Goal: Complete application form

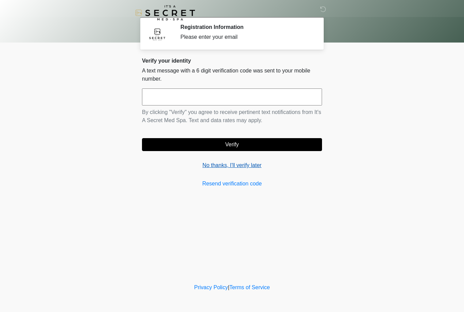
click at [240, 166] on link "No thanks, I'll verify later" at bounding box center [232, 165] width 180 height 8
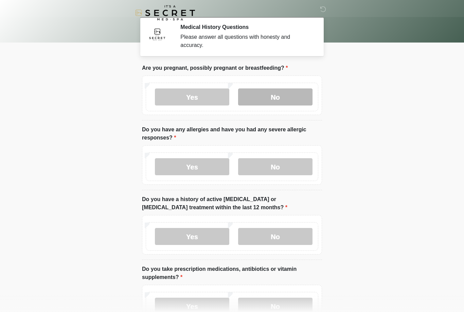
click at [291, 98] on label "No" at bounding box center [275, 96] width 74 height 17
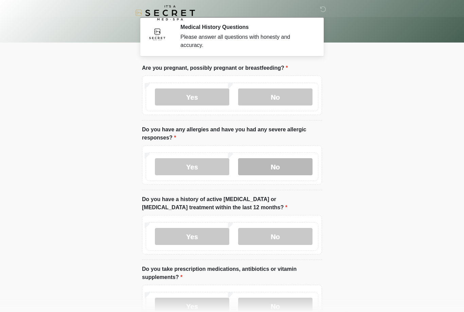
click at [286, 170] on label "No" at bounding box center [275, 166] width 74 height 17
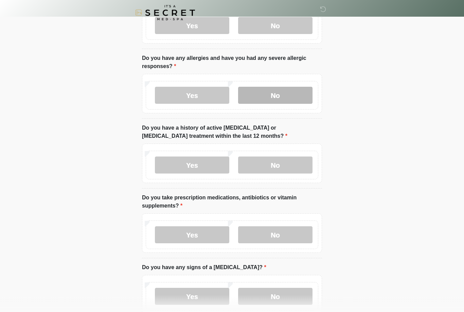
scroll to position [71, 0]
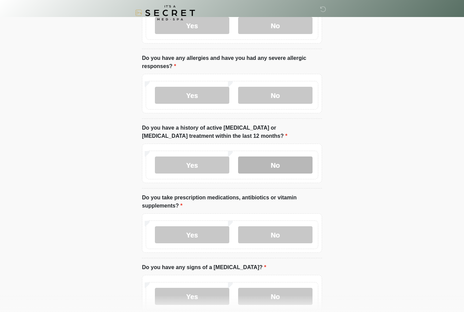
click at [287, 163] on label "No" at bounding box center [275, 164] width 74 height 17
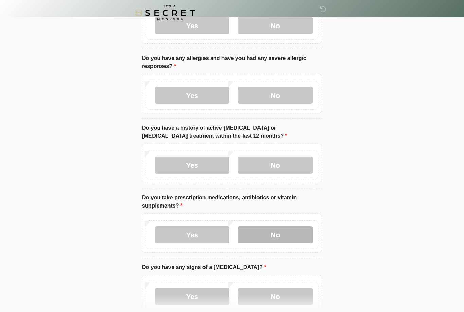
click at [285, 235] on label "No" at bounding box center [275, 234] width 74 height 17
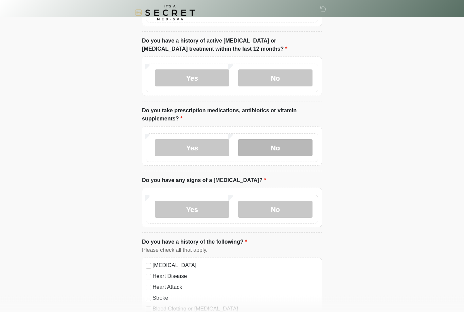
scroll to position [158, 0]
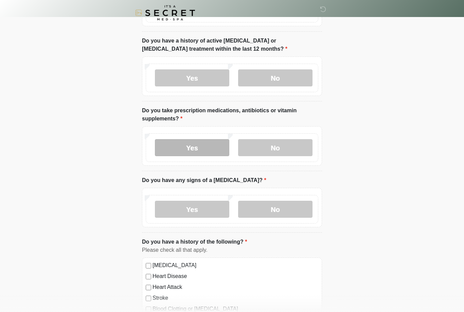
click at [203, 141] on label "Yes" at bounding box center [192, 147] width 74 height 17
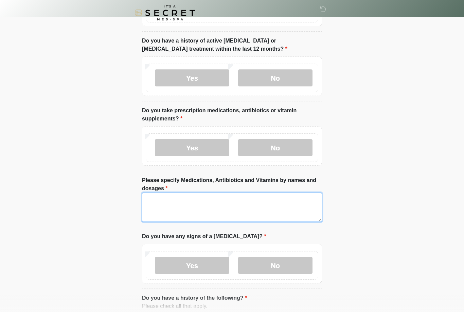
click at [266, 206] on textarea "Please specify Medications, Antibiotics and Vitamins by names and dosages" at bounding box center [232, 206] width 180 height 29
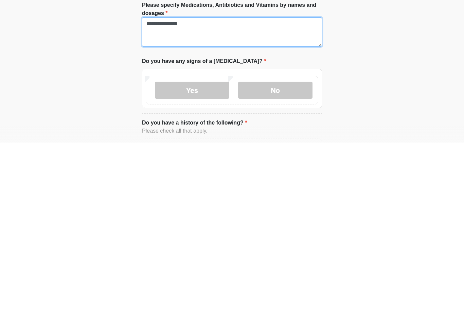
scroll to position [167, 0]
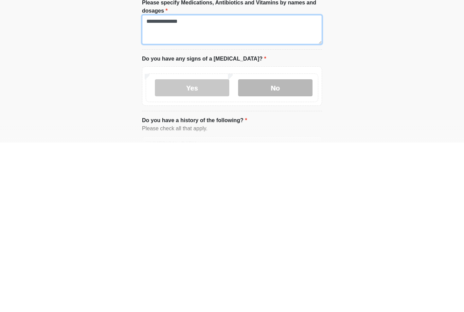
type textarea "**********"
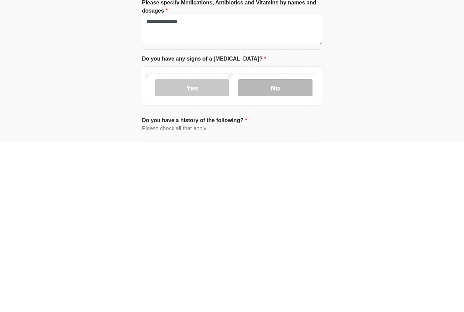
click at [275, 248] on label "No" at bounding box center [275, 256] width 74 height 17
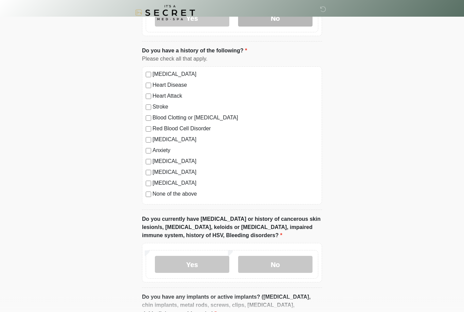
scroll to position [405, 0]
click at [186, 196] on label "None of the above" at bounding box center [236, 194] width 166 height 8
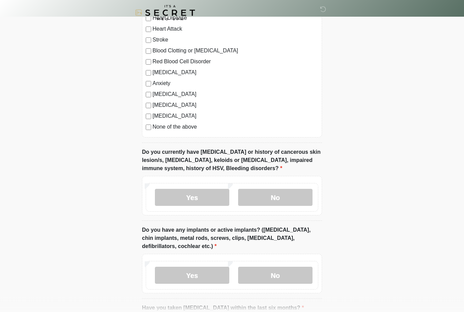
scroll to position [473, 0]
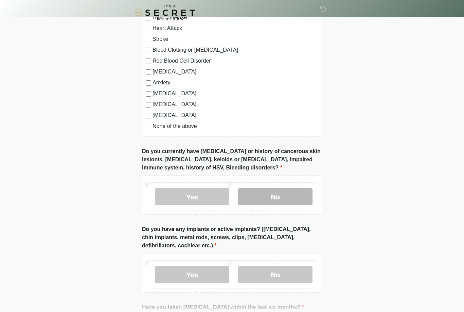
click at [288, 197] on label "No" at bounding box center [275, 196] width 74 height 17
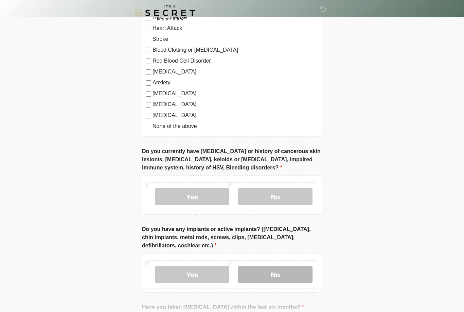
click at [288, 273] on label "No" at bounding box center [275, 274] width 74 height 17
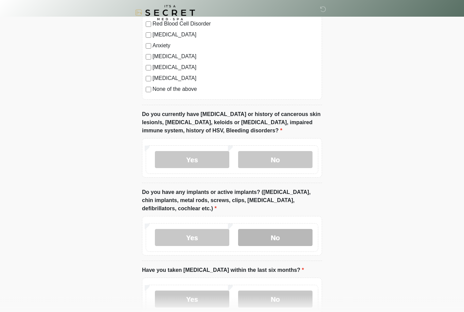
scroll to position [552, 0]
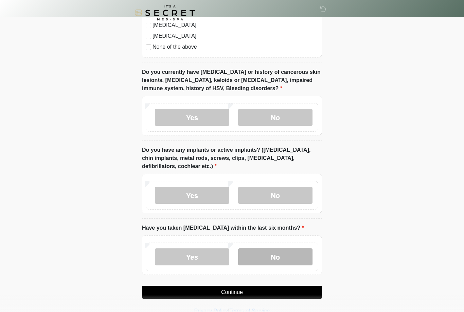
click at [282, 254] on label "No" at bounding box center [275, 256] width 74 height 17
click at [283, 287] on button "Continue" at bounding box center [232, 292] width 180 height 13
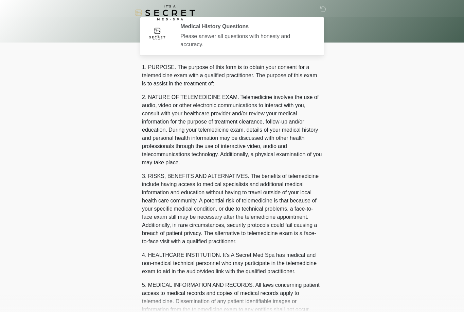
scroll to position [0, 0]
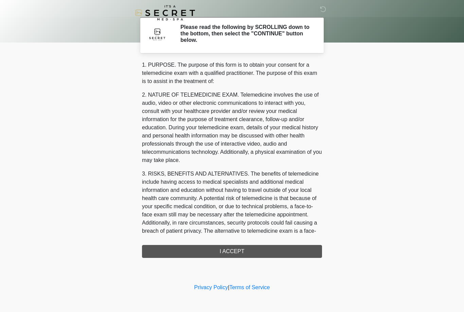
click at [298, 244] on div "1. PURPOSE. The purpose of this form is to obtain your consent for a telemedici…" at bounding box center [232, 159] width 180 height 197
click at [302, 252] on div "1. PURPOSE. The purpose of this form is to obtain your consent for a telemedici…" at bounding box center [232, 159] width 180 height 197
click at [310, 253] on div "1. PURPOSE. The purpose of this form is to obtain your consent for a telemedici…" at bounding box center [232, 159] width 180 height 197
click at [249, 245] on div "1. PURPOSE. The purpose of this form is to obtain your consent for a telemedici…" at bounding box center [232, 159] width 180 height 197
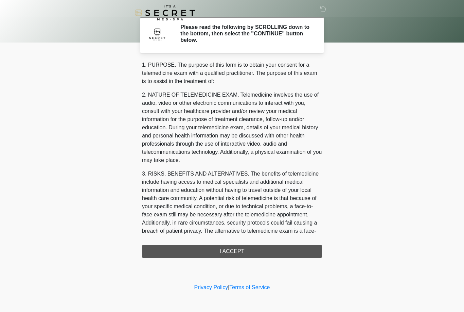
click at [244, 250] on div "1. PURPOSE. The purpose of this form is to obtain your consent for a telemedici…" at bounding box center [232, 159] width 180 height 197
click at [232, 251] on div "1. PURPOSE. The purpose of this form is to obtain your consent for a telemedici…" at bounding box center [232, 159] width 180 height 197
click at [232, 250] on div "1. PURPOSE. The purpose of this form is to obtain your consent for a telemedici…" at bounding box center [232, 159] width 180 height 197
click at [233, 248] on div "1. PURPOSE. The purpose of this form is to obtain your consent for a telemedici…" at bounding box center [232, 159] width 180 height 197
click at [280, 34] on h2 "Please read the following by SCROLLING down to the bottom, then select the "CON…" at bounding box center [246, 34] width 132 height 20
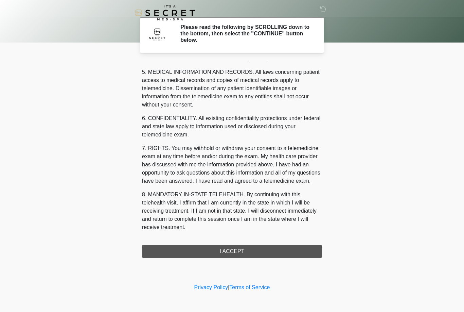
scroll to position [219, 0]
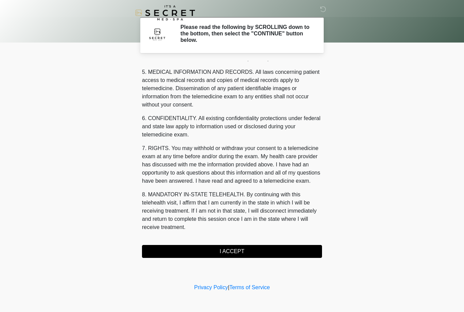
click at [233, 256] on button "I ACCEPT" at bounding box center [232, 251] width 180 height 13
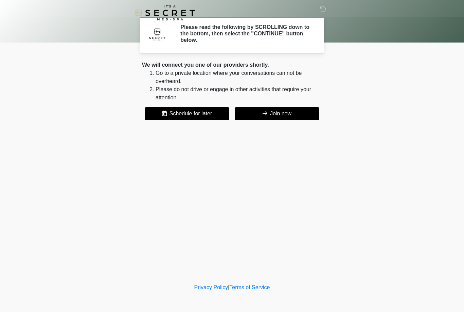
click at [245, 252] on div "‎ ‎ Please read the following by SCROLLING down to the bottom, then select the …" at bounding box center [232, 141] width 204 height 268
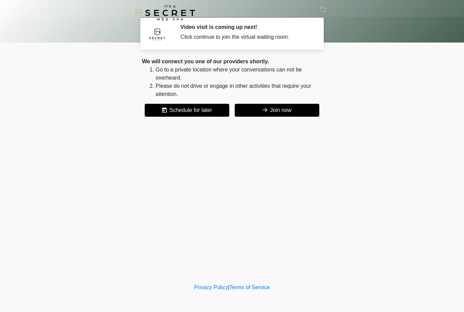
click at [284, 107] on button "Join now" at bounding box center [277, 110] width 85 height 13
